Goal: Transaction & Acquisition: Obtain resource

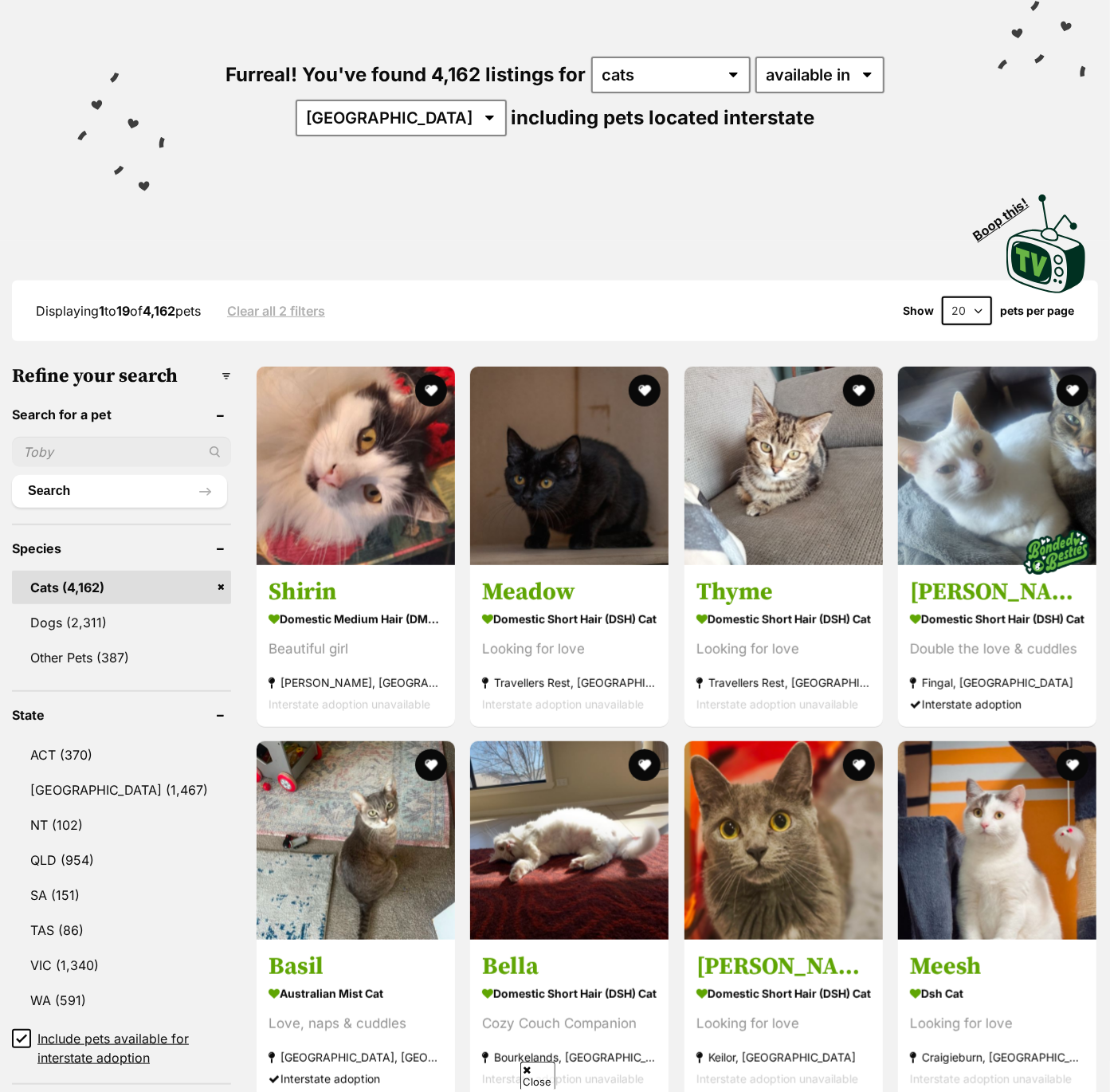
scroll to position [158, 0]
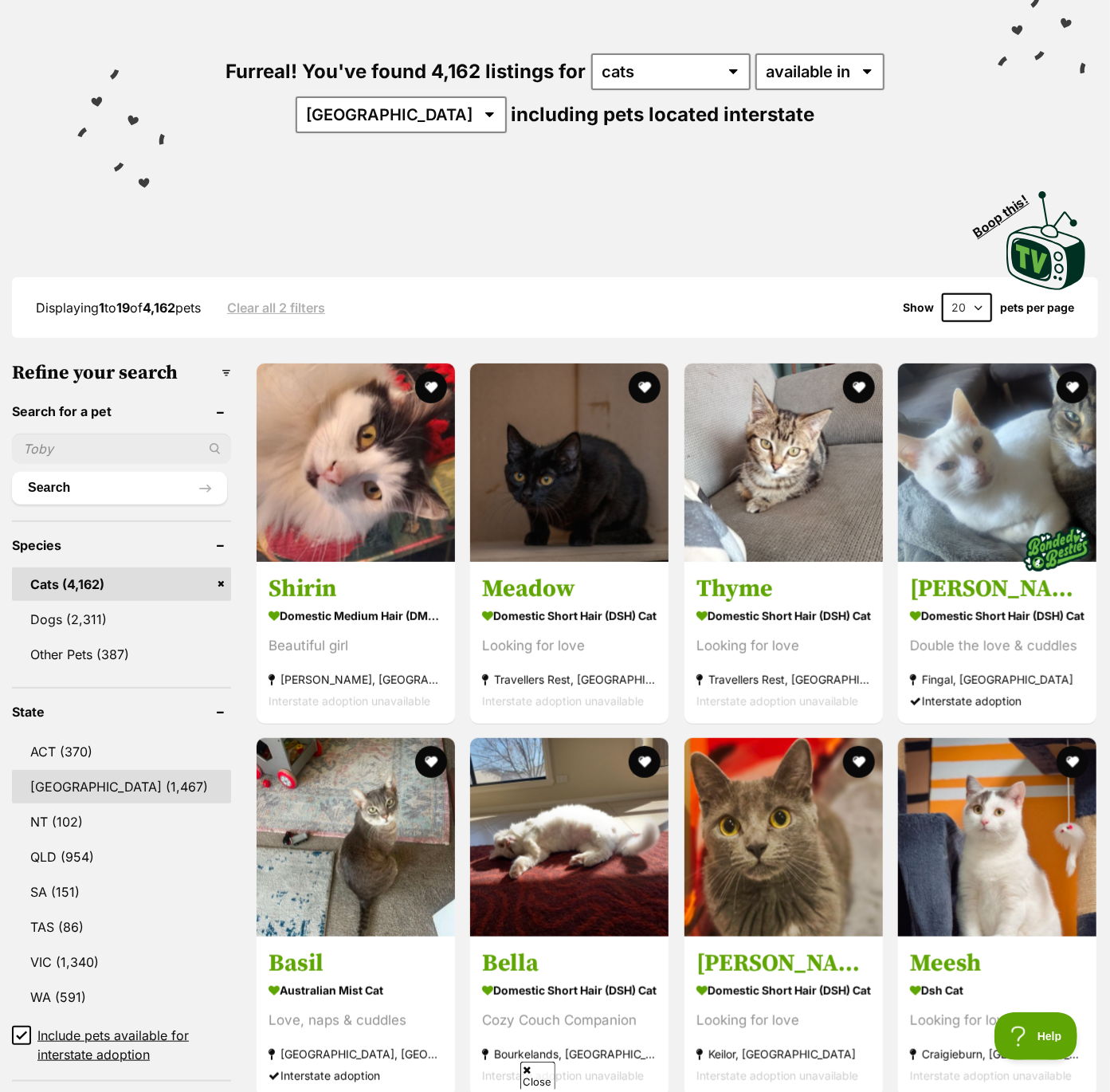
click at [52, 787] on link "[GEOGRAPHIC_DATA] (1,467)" at bounding box center [122, 786] width 219 height 34
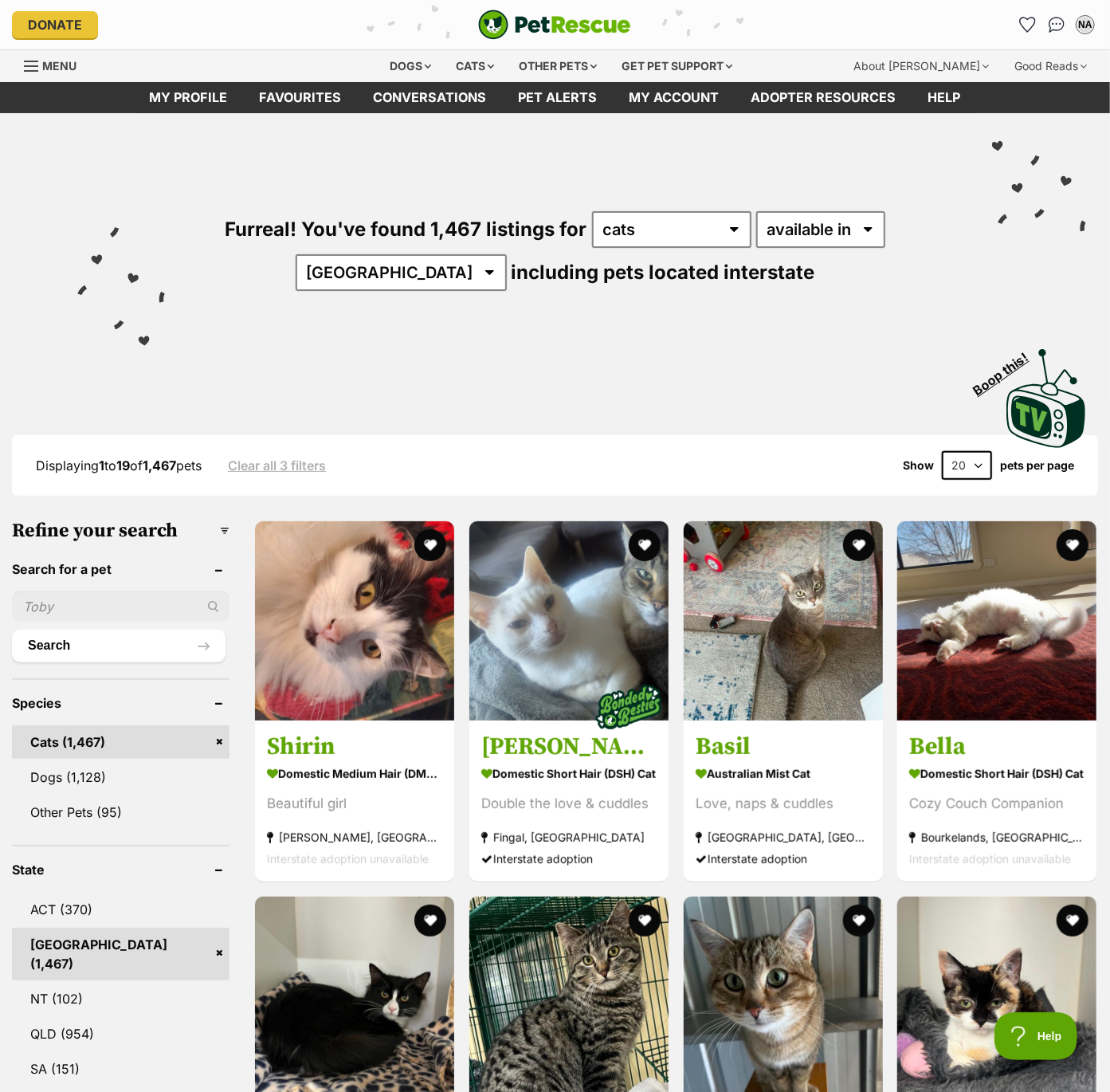
click at [959, 468] on select "20 40 60" at bounding box center [967, 465] width 50 height 29
select select "60"
click at [942, 451] on select "20 40 60" at bounding box center [967, 465] width 50 height 29
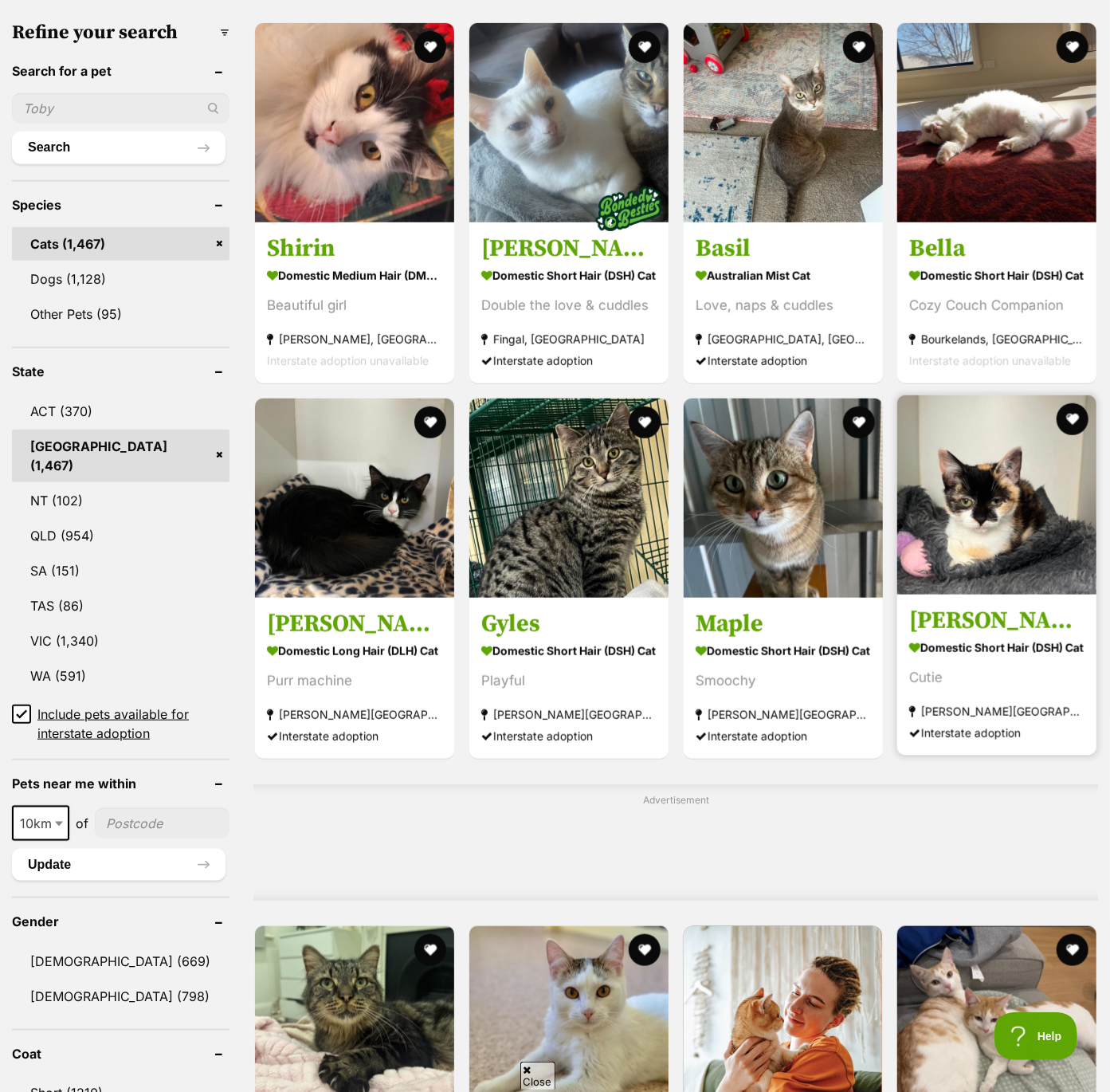
scroll to position [516, 0]
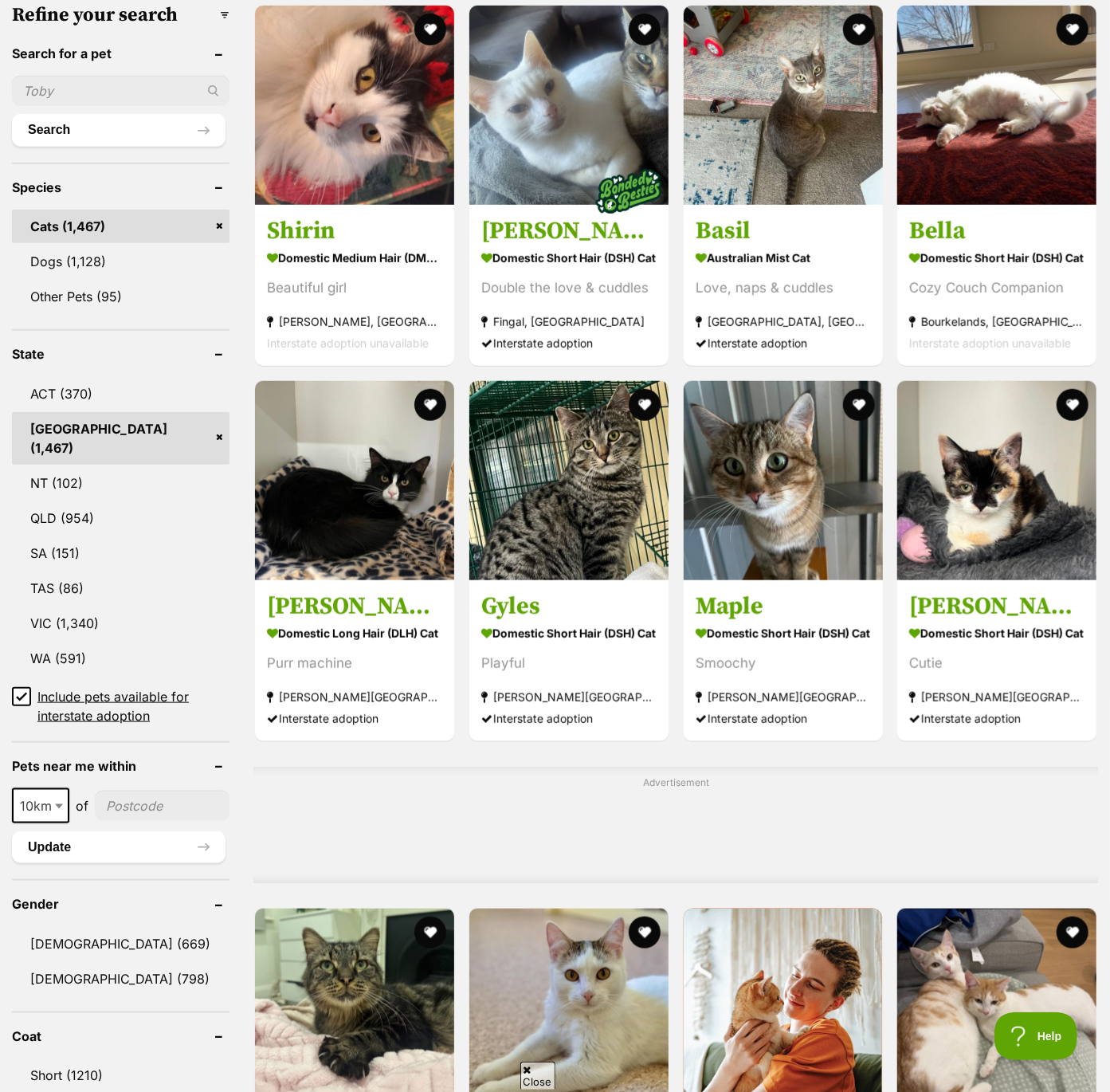
click at [16, 691] on icon at bounding box center [21, 697] width 12 height 12
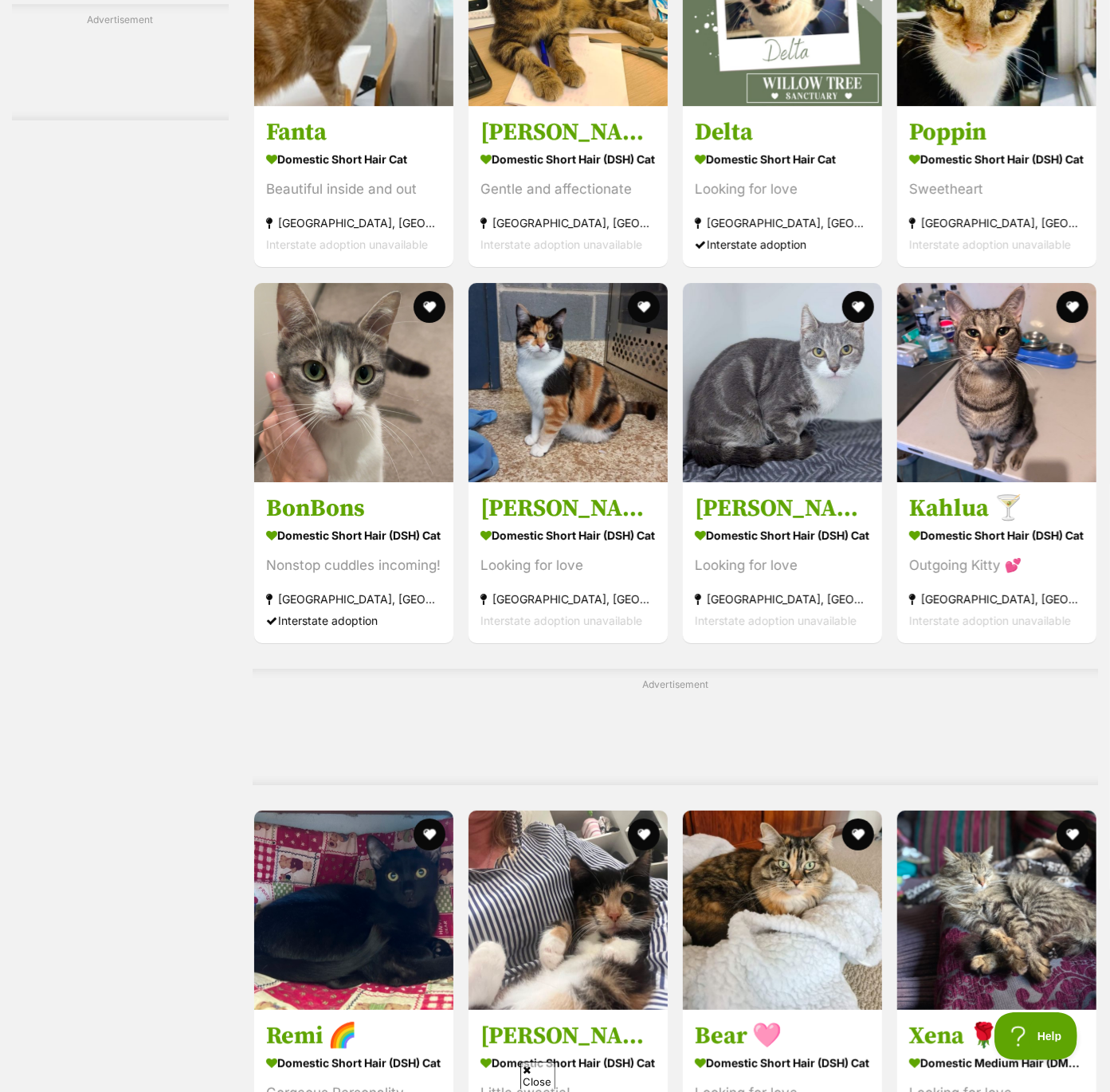
scroll to position [2964, 0]
